Goal: Transaction & Acquisition: Purchase product/service

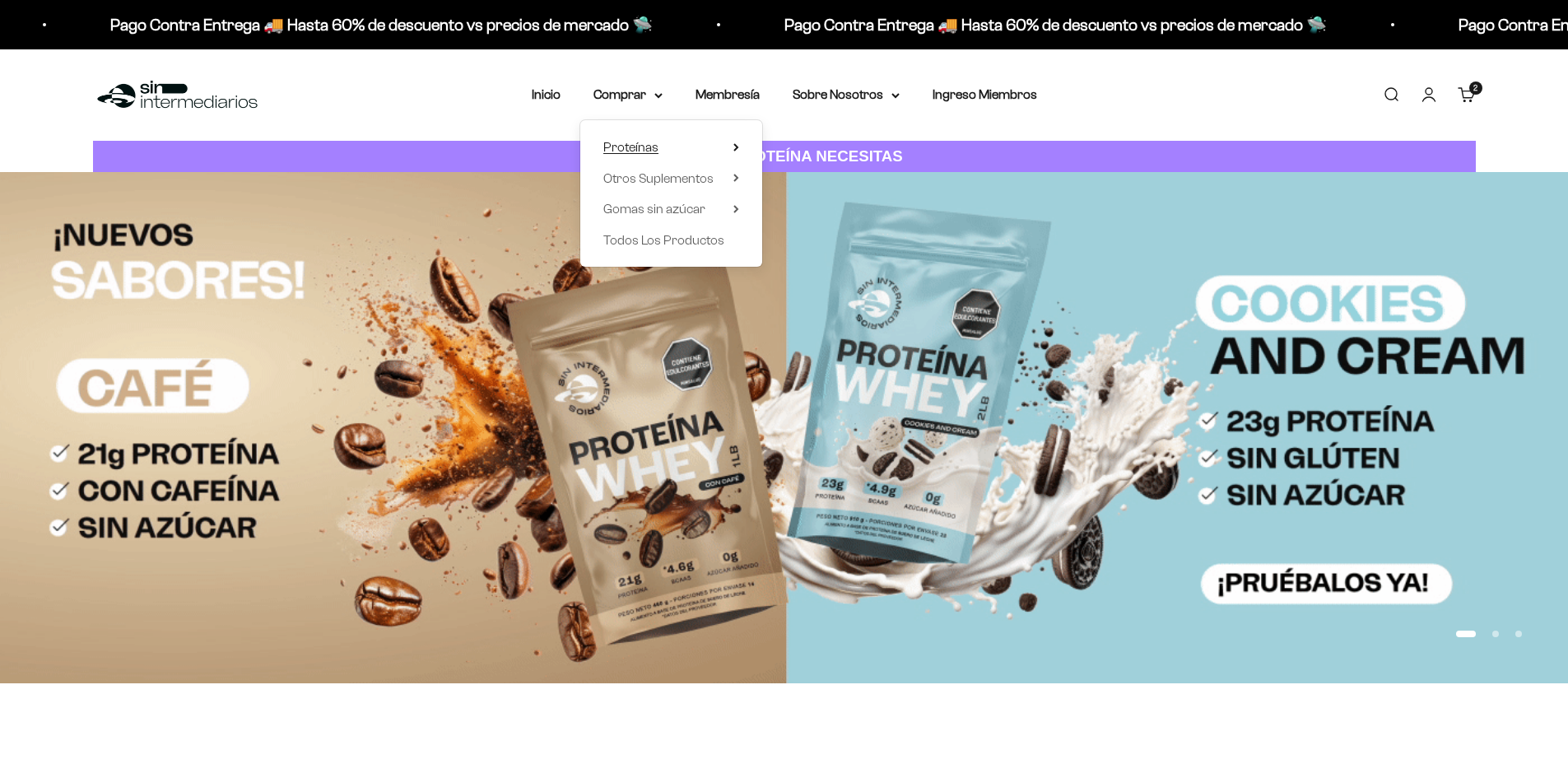
click at [645, 145] on span "Proteínas" at bounding box center [631, 146] width 55 height 14
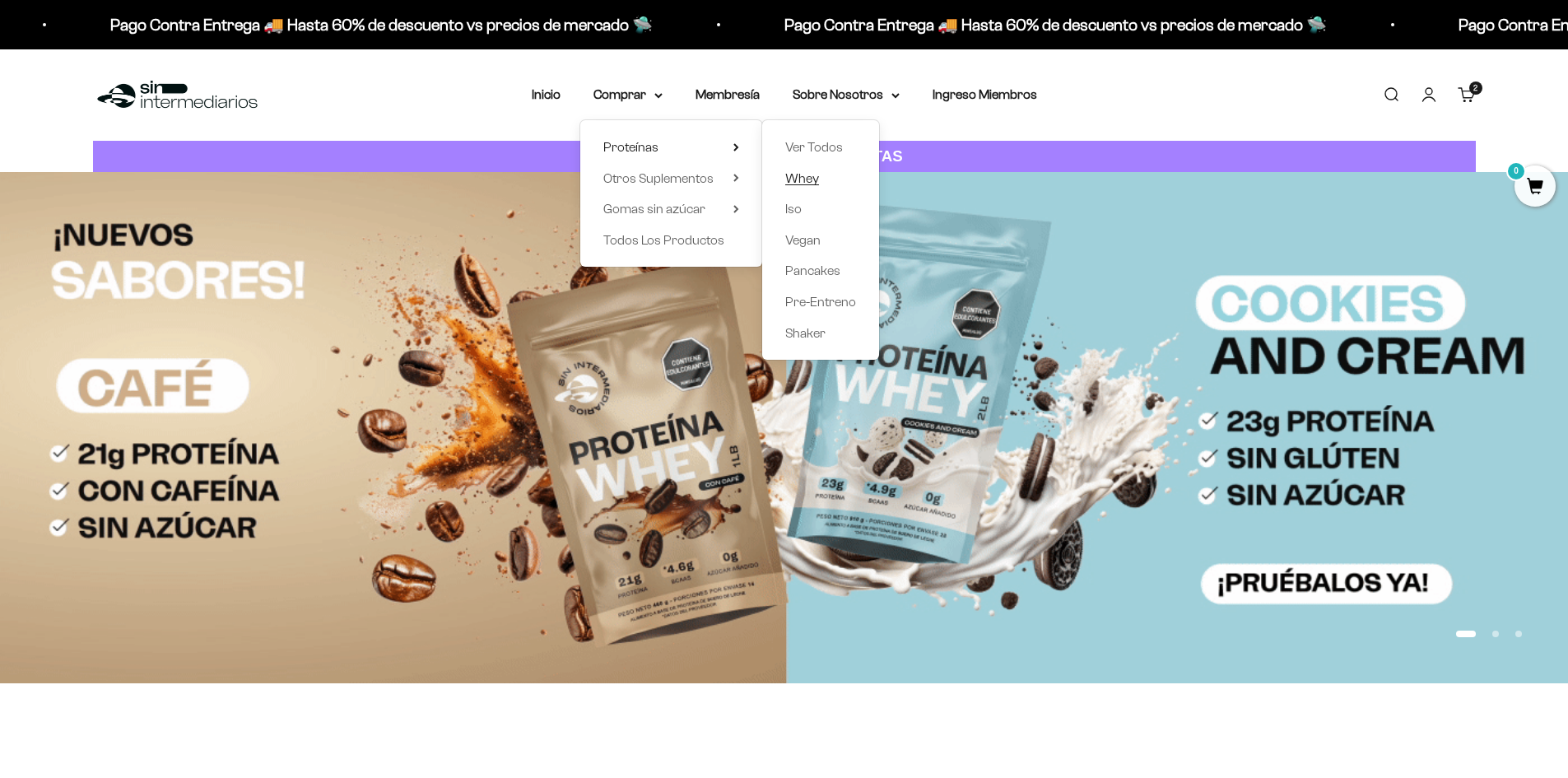
click at [801, 170] on span "Whey" at bounding box center [801, 178] width 34 height 21
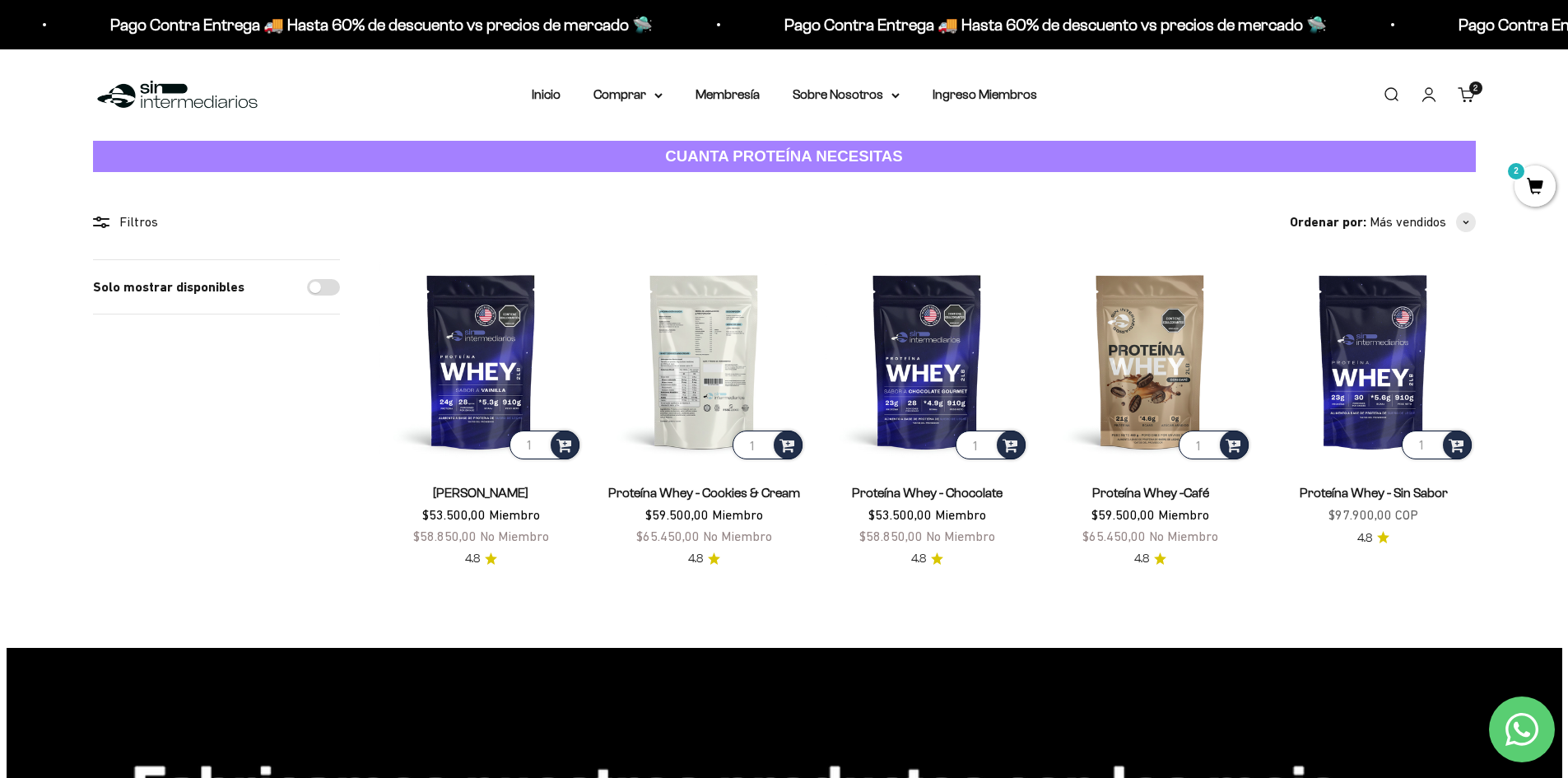
click at [739, 359] on img at bounding box center [703, 360] width 203 height 203
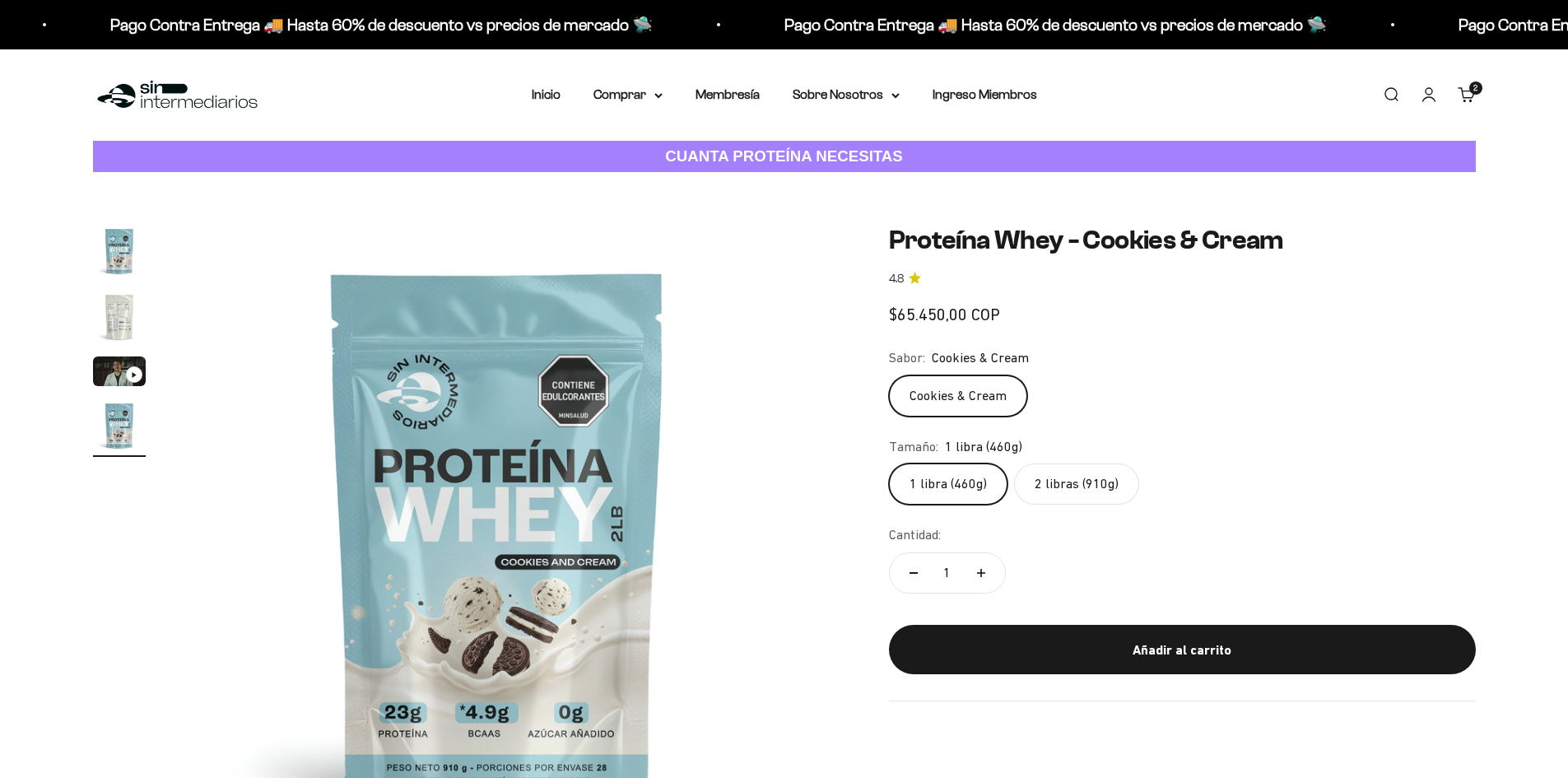
scroll to position [0, 1934]
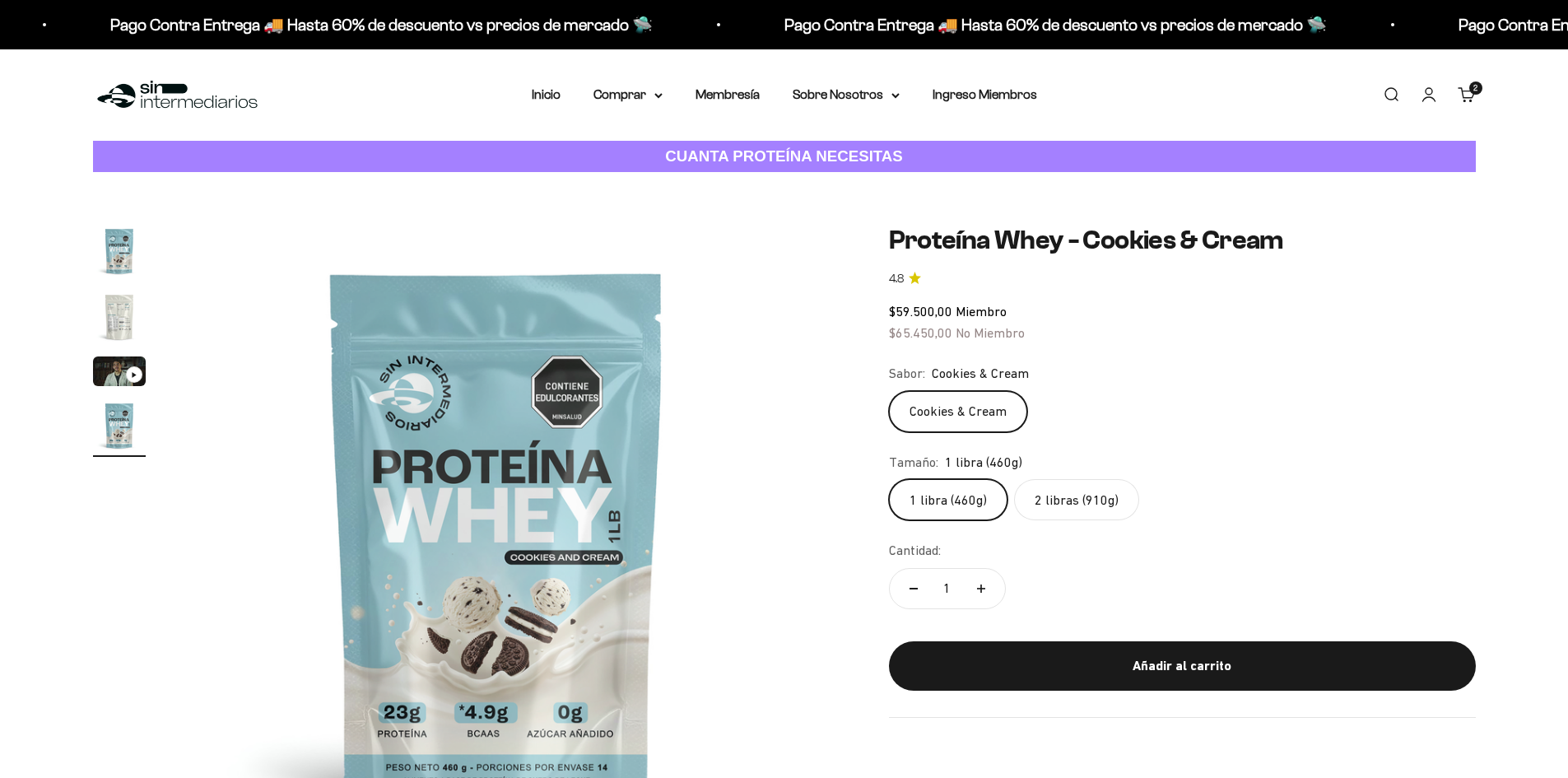
click at [1076, 512] on label "2 libras (910g)" at bounding box center [1077, 500] width 125 height 41
click at [889, 479] on input "2 libras (910g)" at bounding box center [888, 479] width 1 height 1
radio input "true"
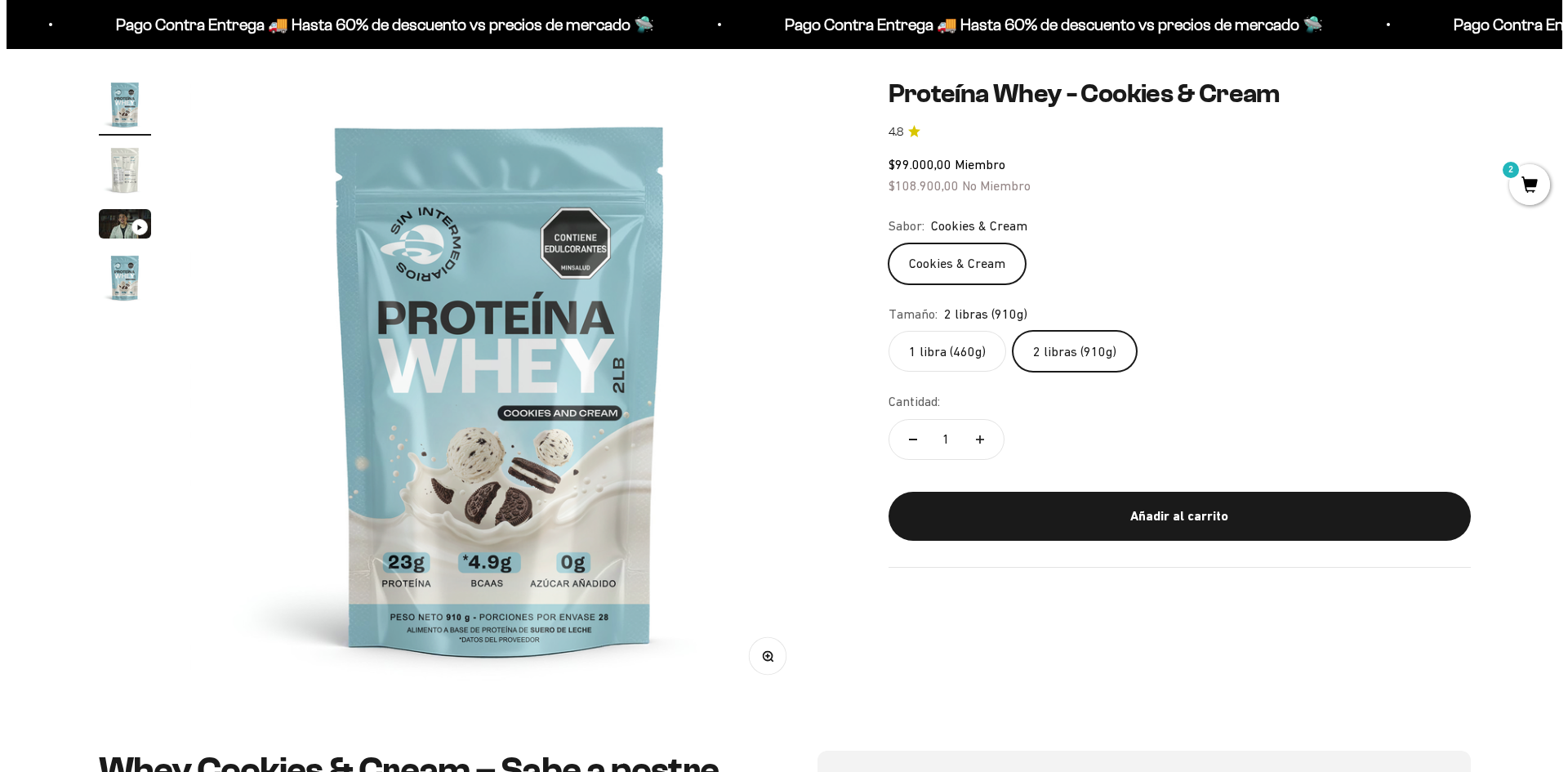
scroll to position [163, 0]
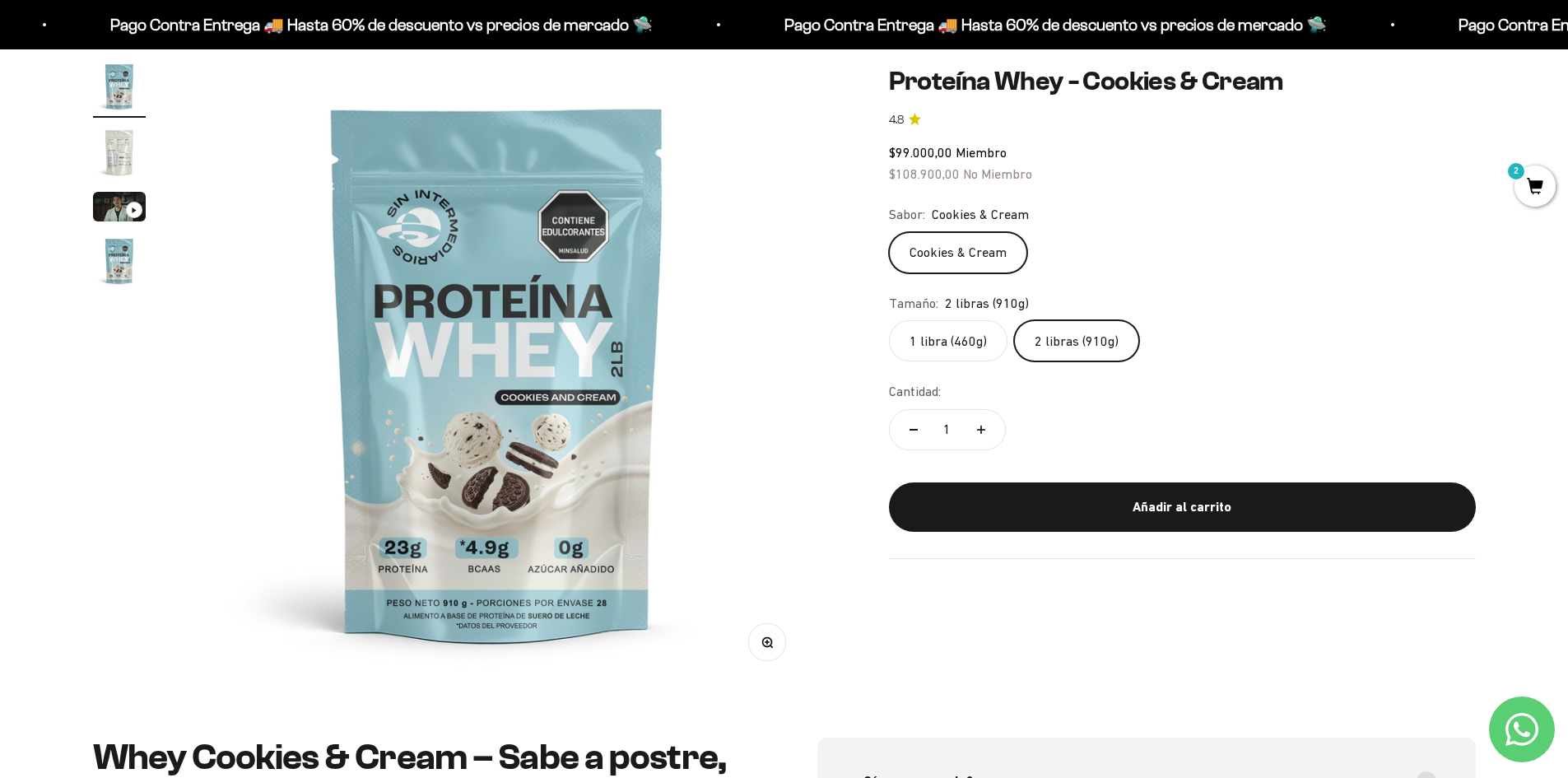
click at [982, 440] on button "Aumentar cantidad" at bounding box center [981, 429] width 48 height 39
type input "2"
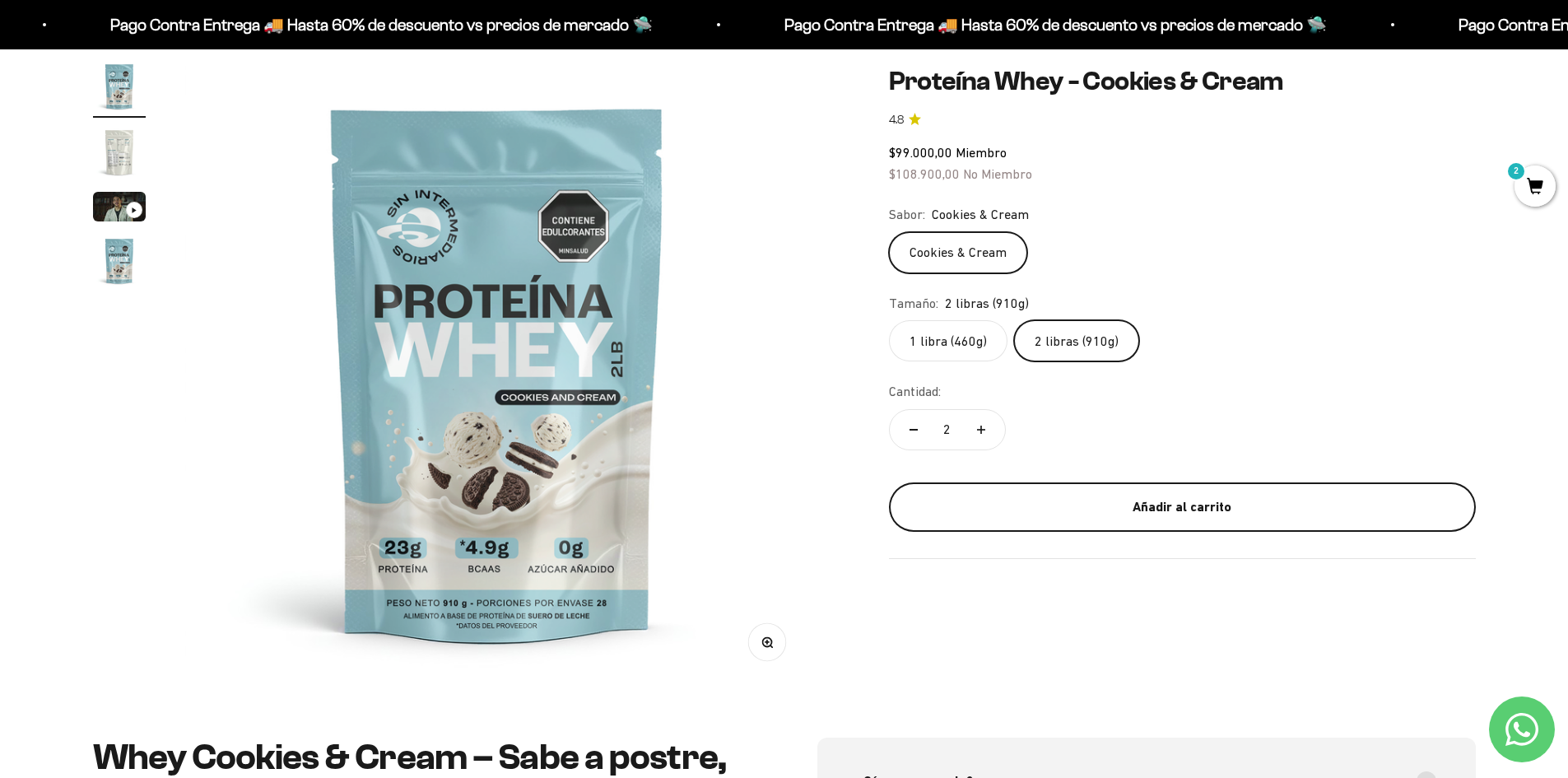
click at [1114, 519] on button "Añadir al carrito" at bounding box center [1182, 506] width 587 height 50
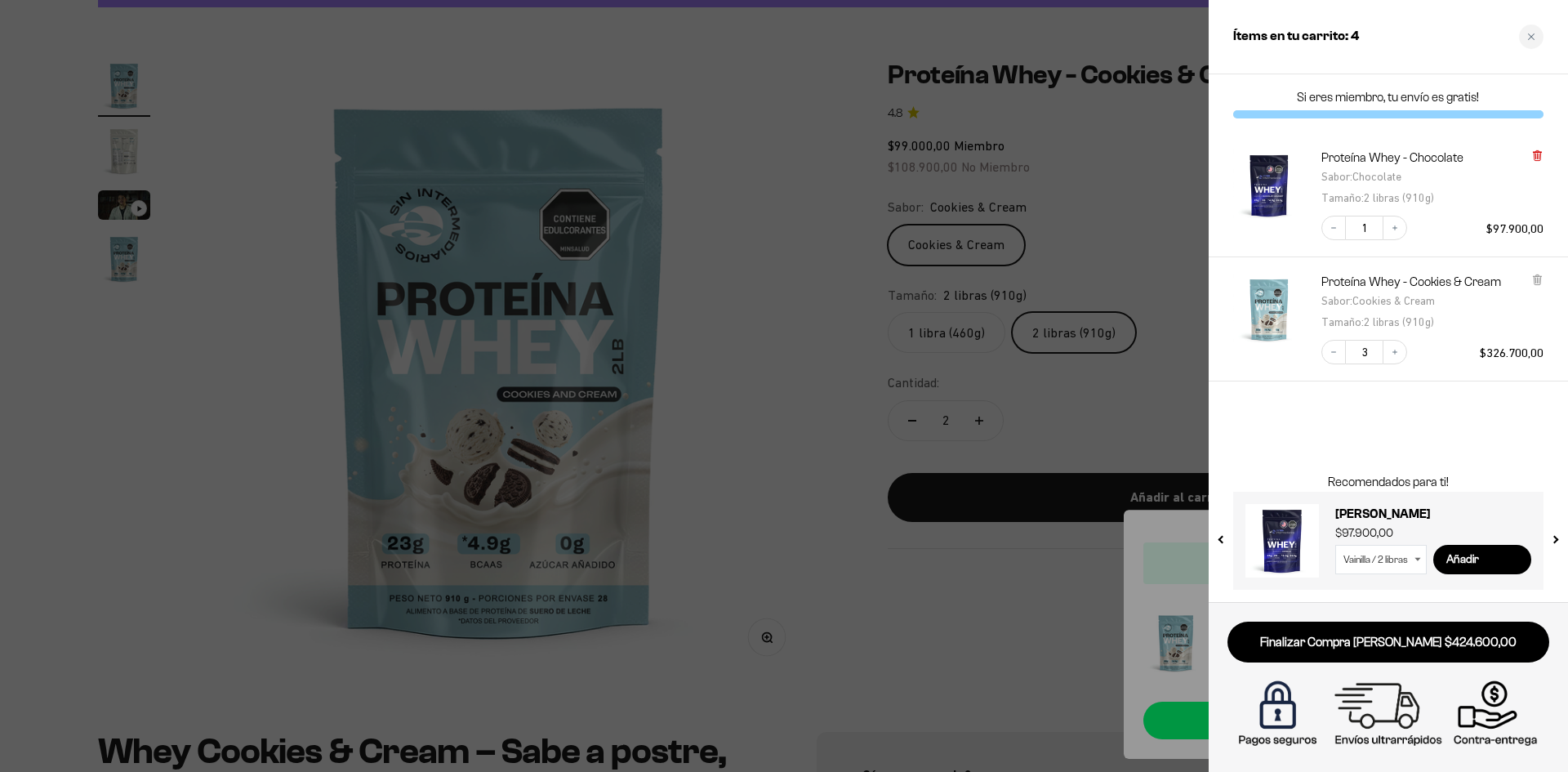
click at [1537, 150] on icon at bounding box center [1537, 154] width 4 height 8
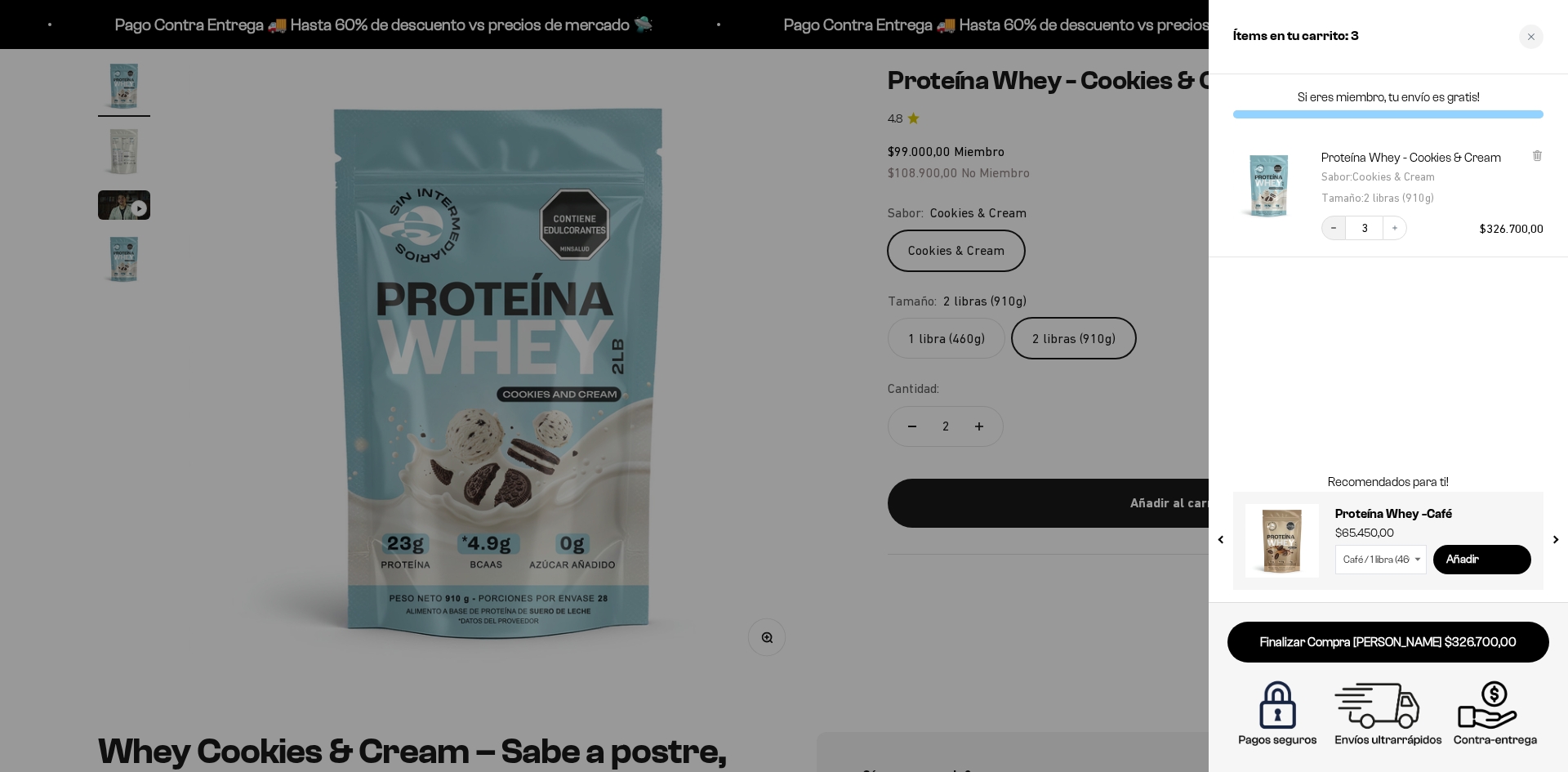
click at [1335, 234] on button "Decrease quantity" at bounding box center [1334, 228] width 25 height 25
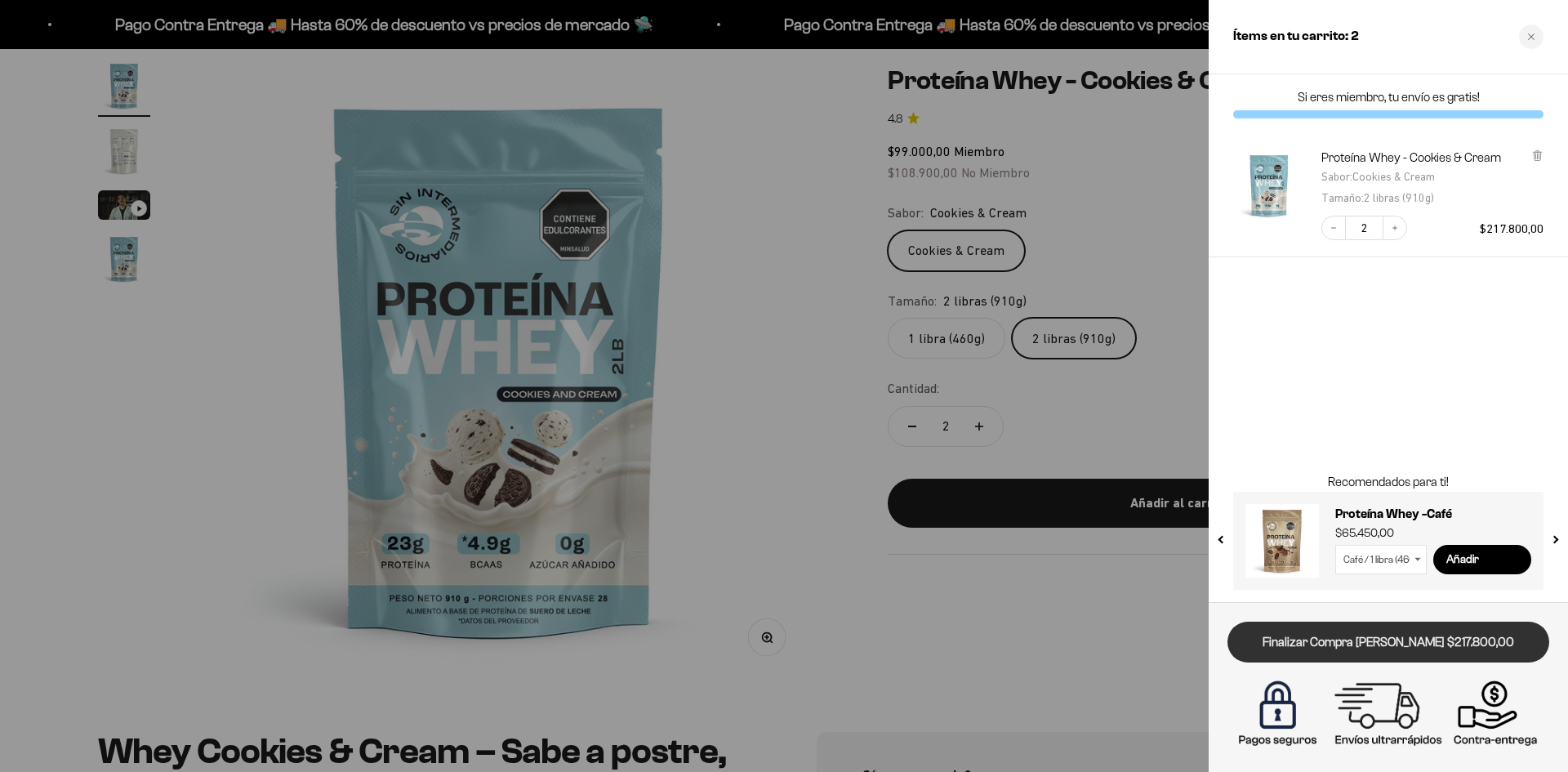
click at [1375, 643] on link "Finalizar Compra [PERSON_NAME] $217.800,00" at bounding box center [1388, 643] width 322 height 42
